Goal: Information Seeking & Learning: Learn about a topic

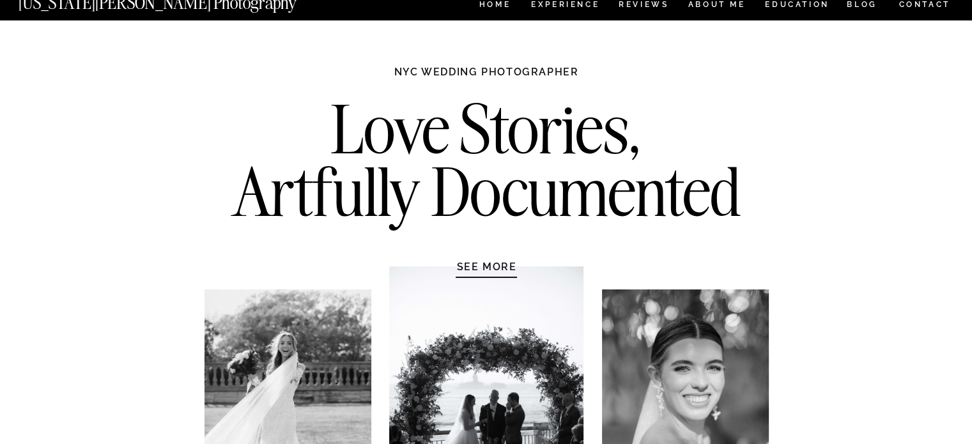
scroll to position [28, 0]
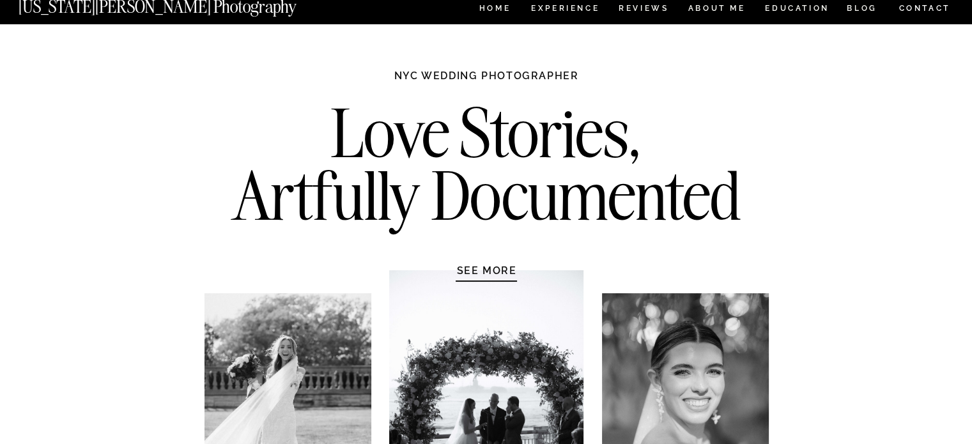
click at [487, 268] on h1 "SEE MORE" at bounding box center [486, 270] width 121 height 13
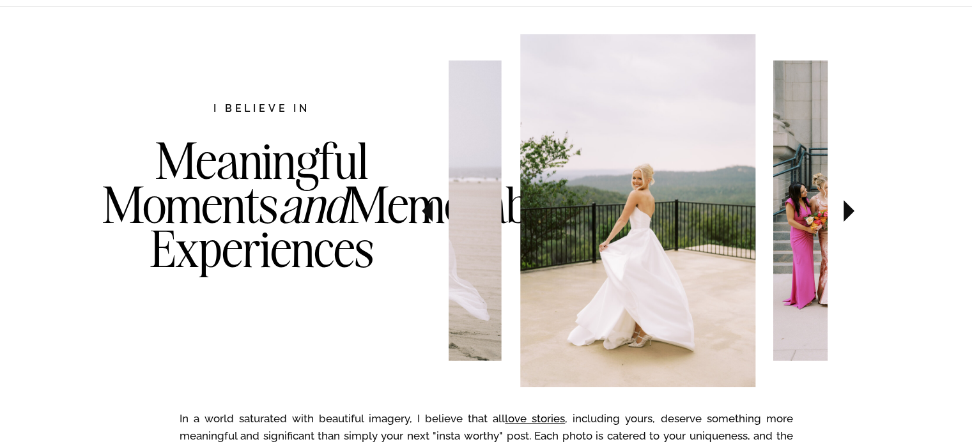
scroll to position [659, 0]
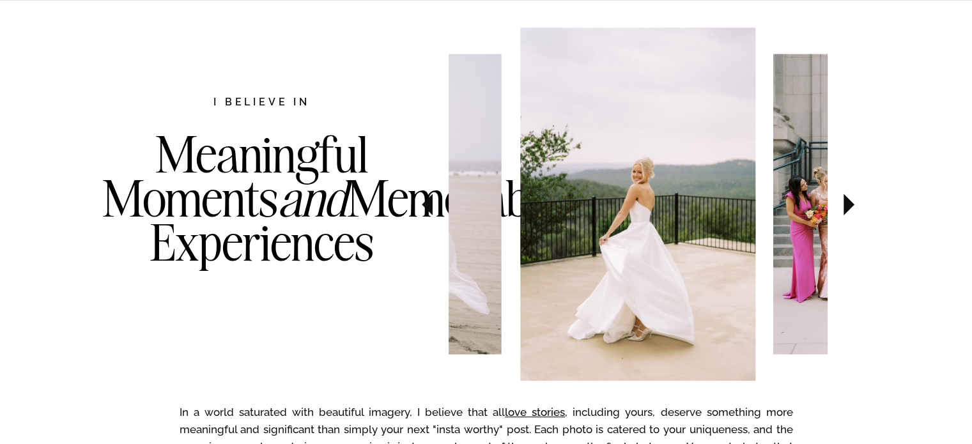
click at [843, 201] on icon at bounding box center [848, 204] width 43 height 45
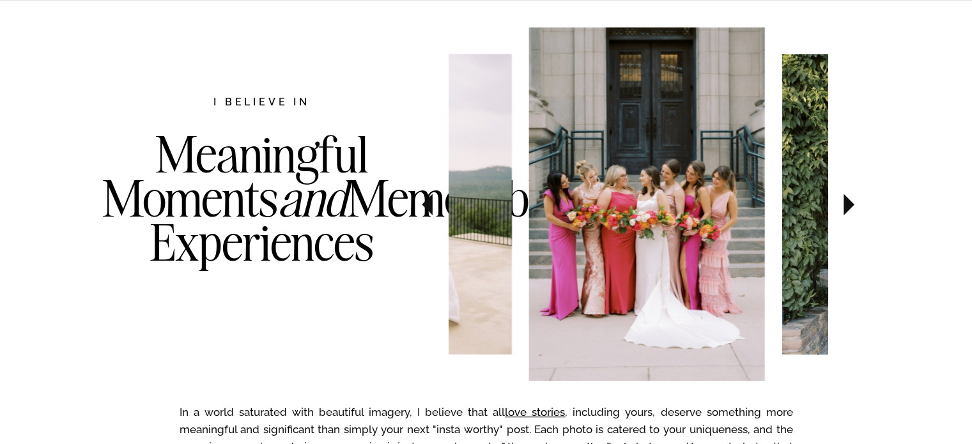
click at [843, 201] on icon at bounding box center [848, 204] width 43 height 45
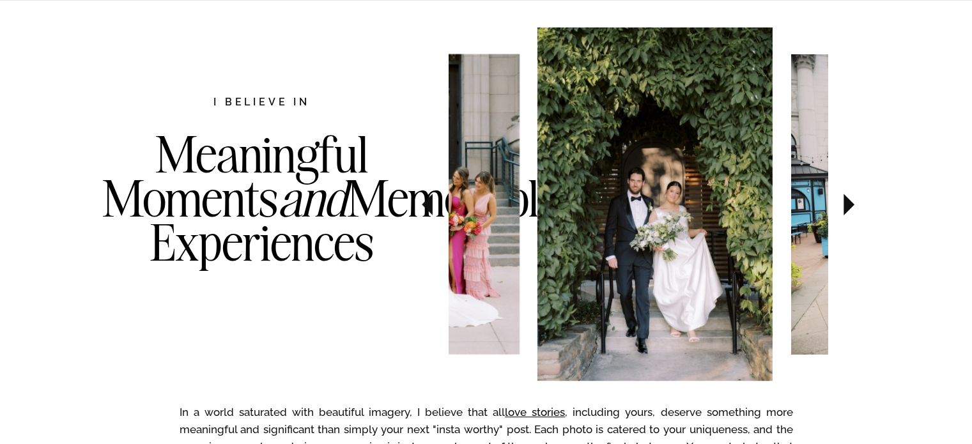
click at [843, 201] on icon at bounding box center [848, 204] width 43 height 45
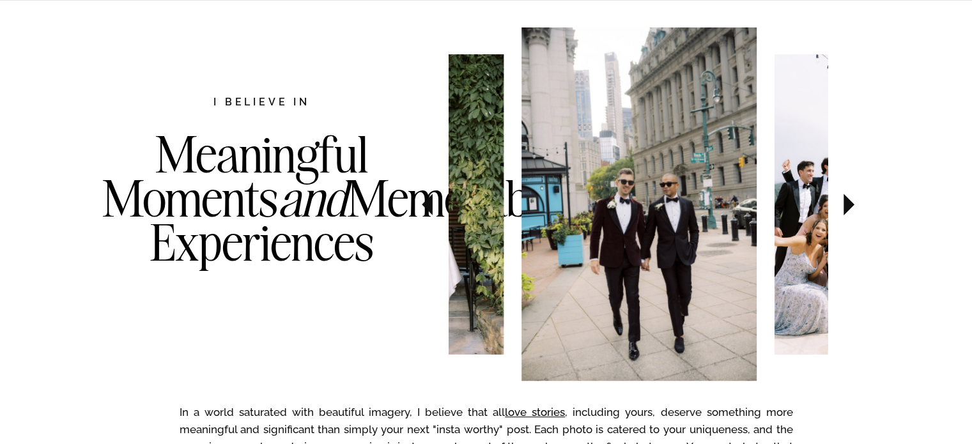
click at [842, 201] on icon at bounding box center [848, 204] width 43 height 45
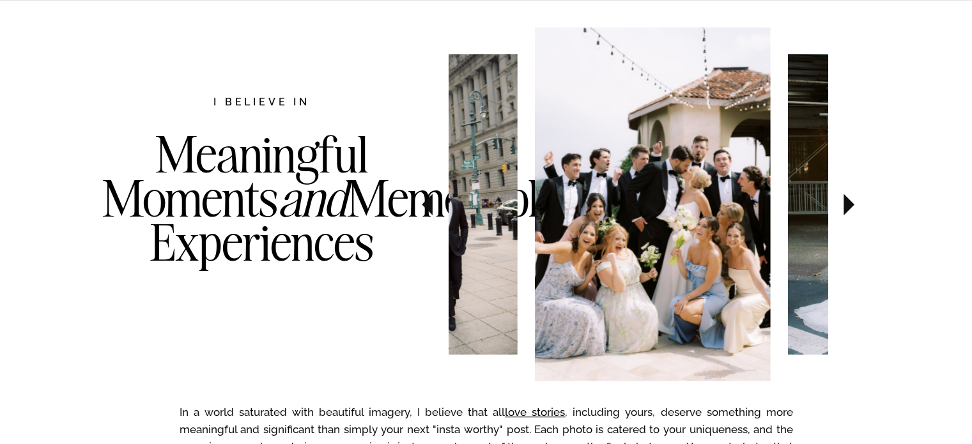
click at [842, 201] on icon at bounding box center [848, 204] width 43 height 45
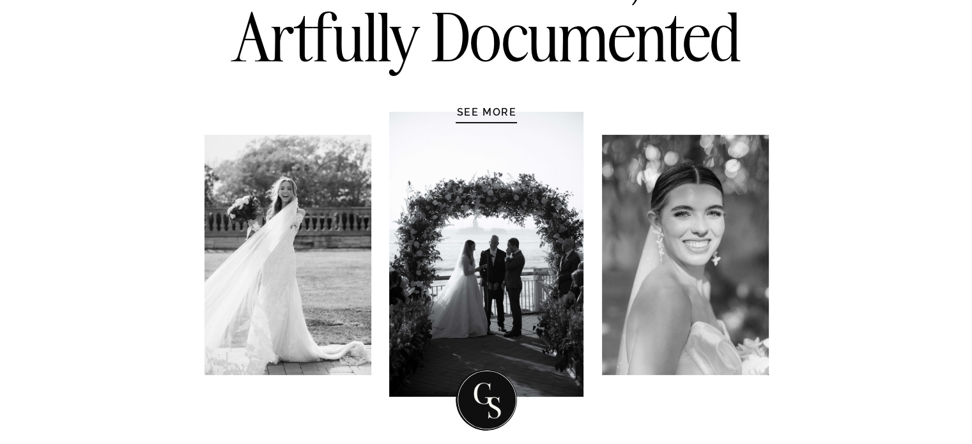
scroll to position [0, 0]
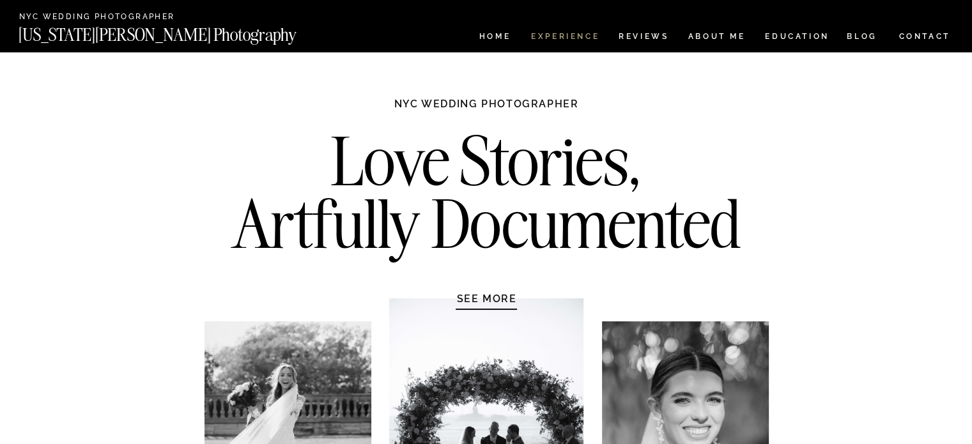
click at [571, 33] on nav "Experience" at bounding box center [564, 38] width 67 height 11
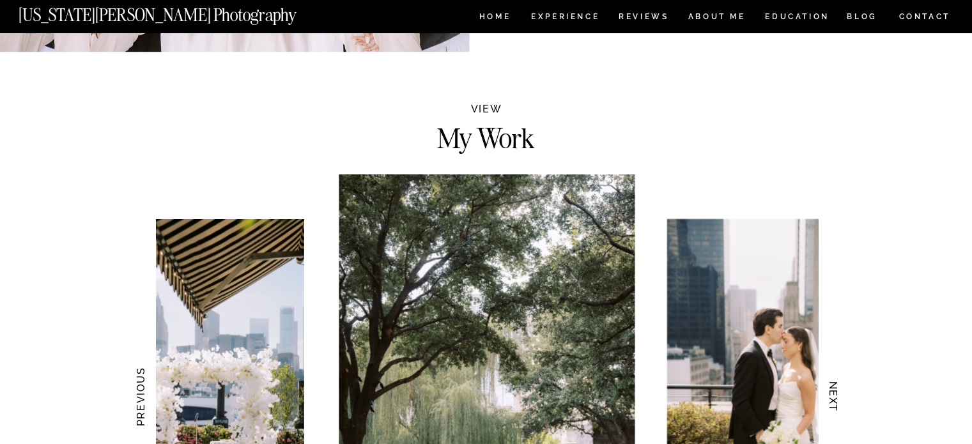
scroll to position [1257, 0]
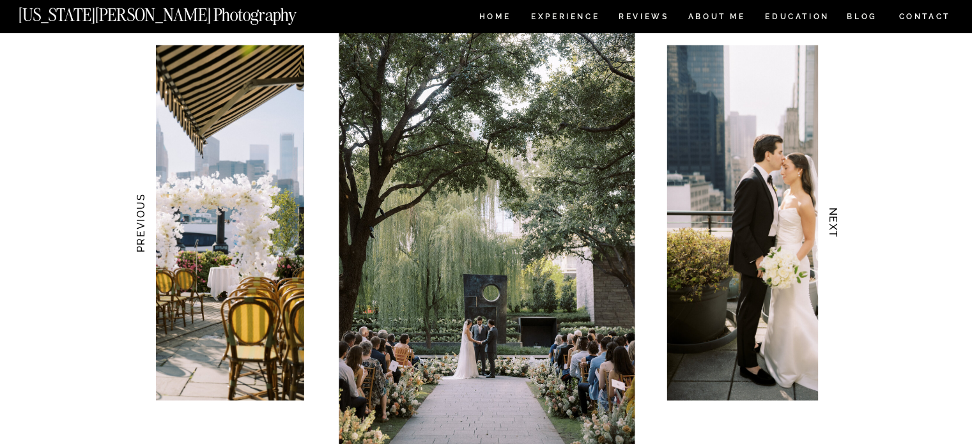
click at [544, 318] on img at bounding box center [487, 223] width 296 height 444
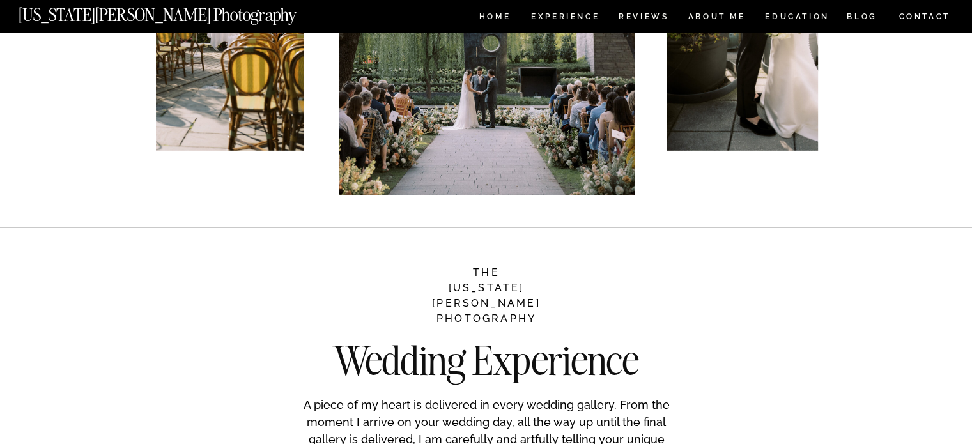
scroll to position [1506, 0]
click at [479, 288] on h2 "THE GEORGIA SHERIDAN PHOTOGRAPHY" at bounding box center [487, 296] width 126 height 60
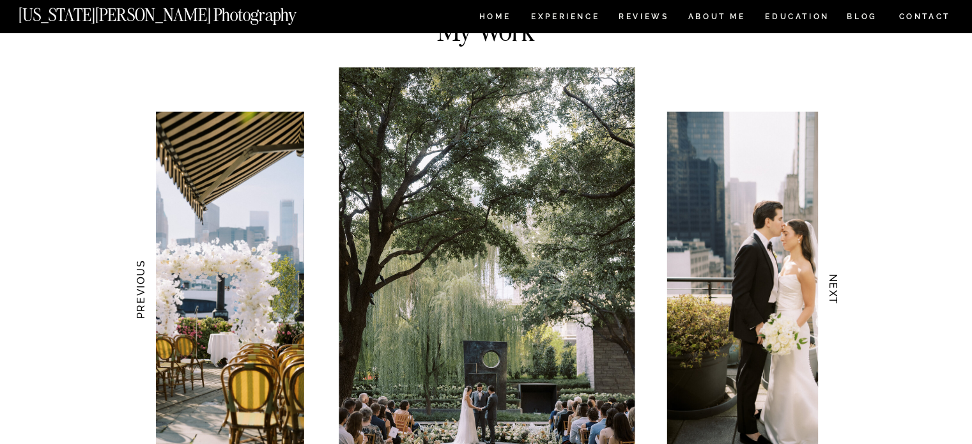
scroll to position [1187, 0]
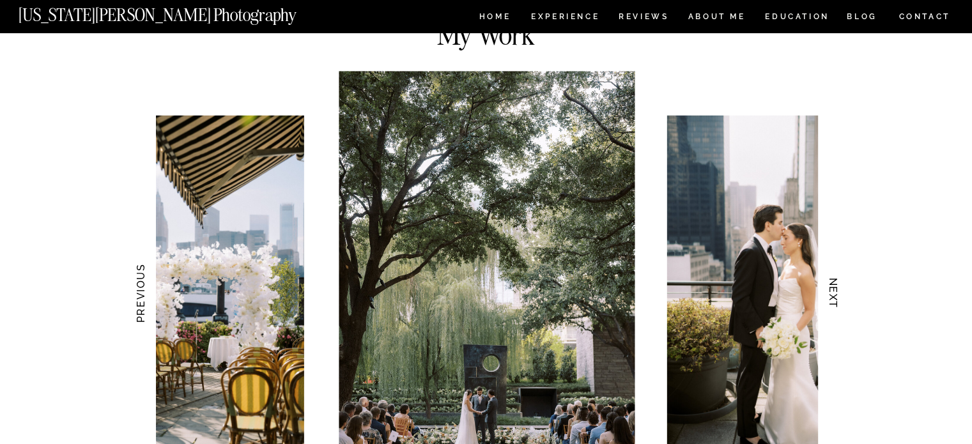
click at [832, 306] on h3 "NEXT" at bounding box center [832, 293] width 13 height 80
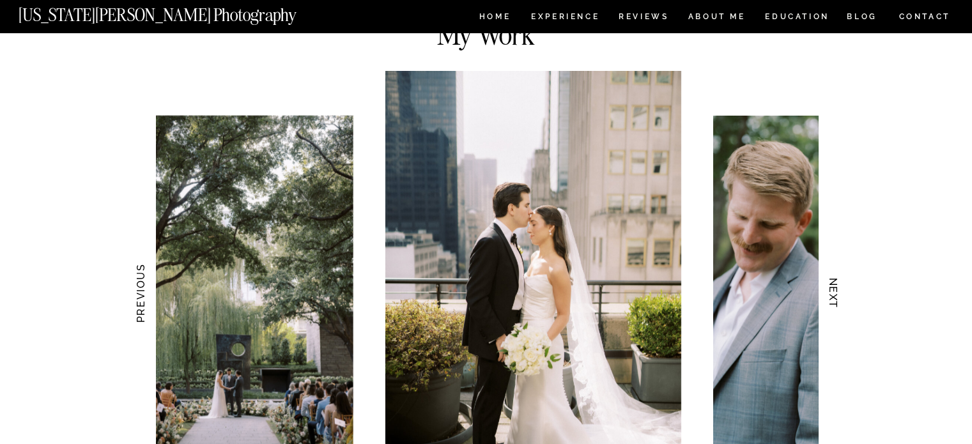
click at [832, 306] on h3 "NEXT" at bounding box center [832, 293] width 13 height 80
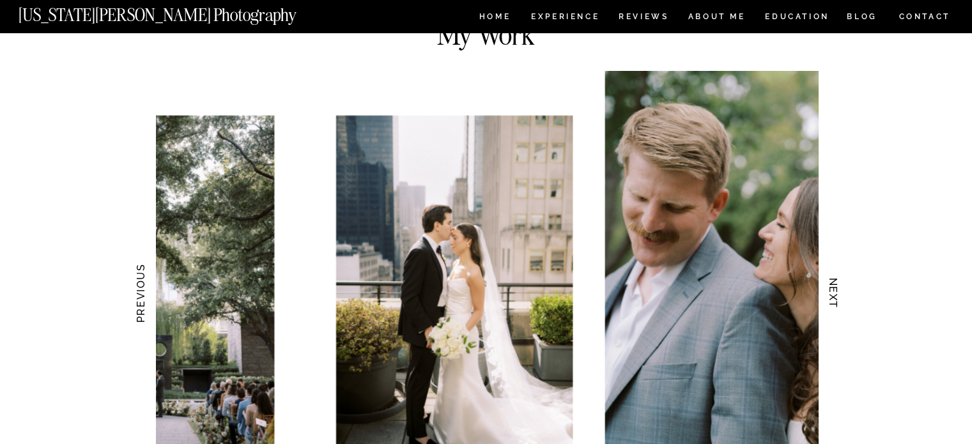
click at [832, 306] on h3 "NEXT" at bounding box center [832, 293] width 13 height 80
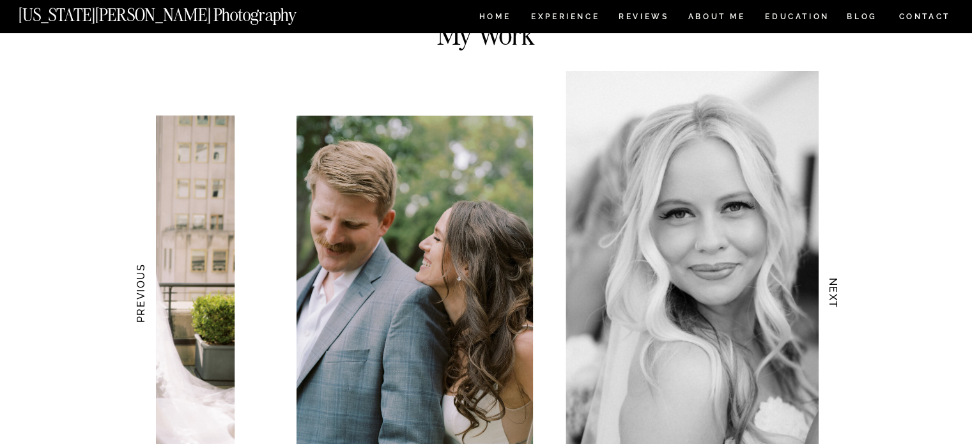
click at [832, 306] on h3 "NEXT" at bounding box center [832, 293] width 13 height 80
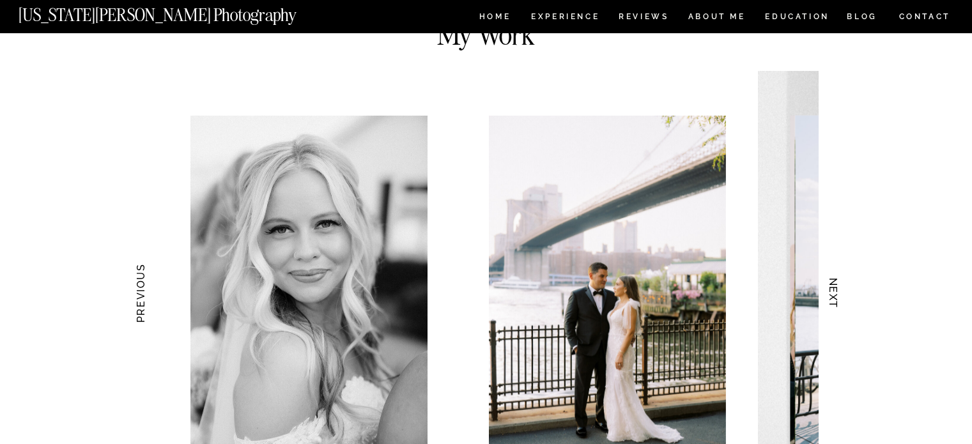
click at [832, 306] on h3 "NEXT" at bounding box center [832, 293] width 13 height 80
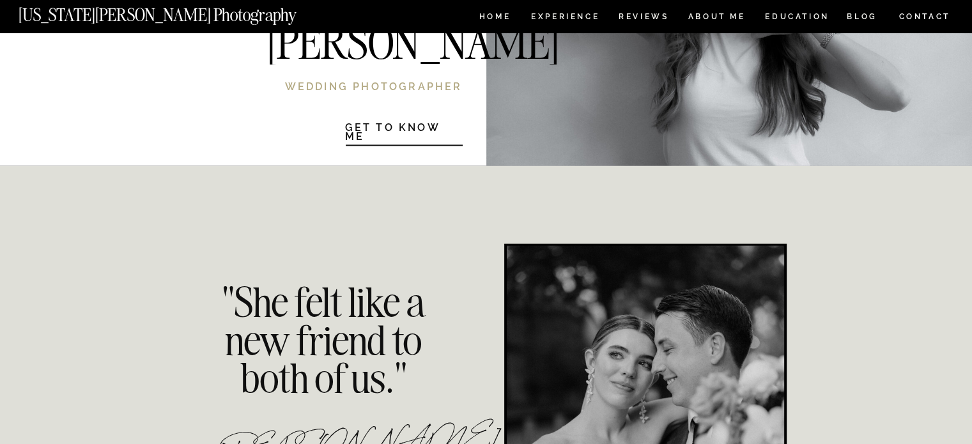
scroll to position [2701, 0]
